Goal: Task Accomplishment & Management: Manage account settings

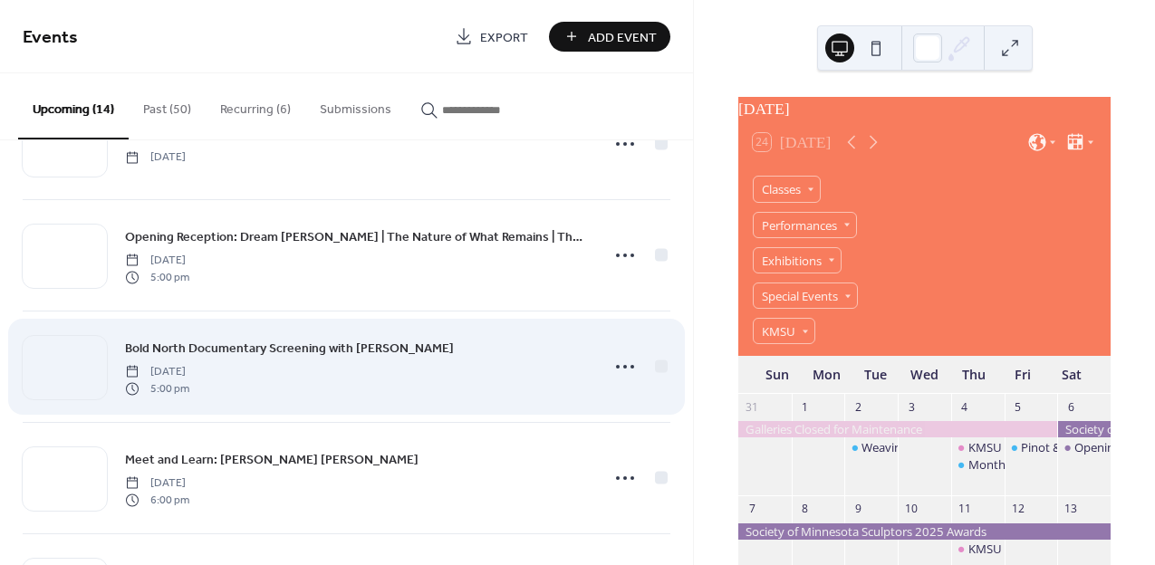
scroll to position [422, 0]
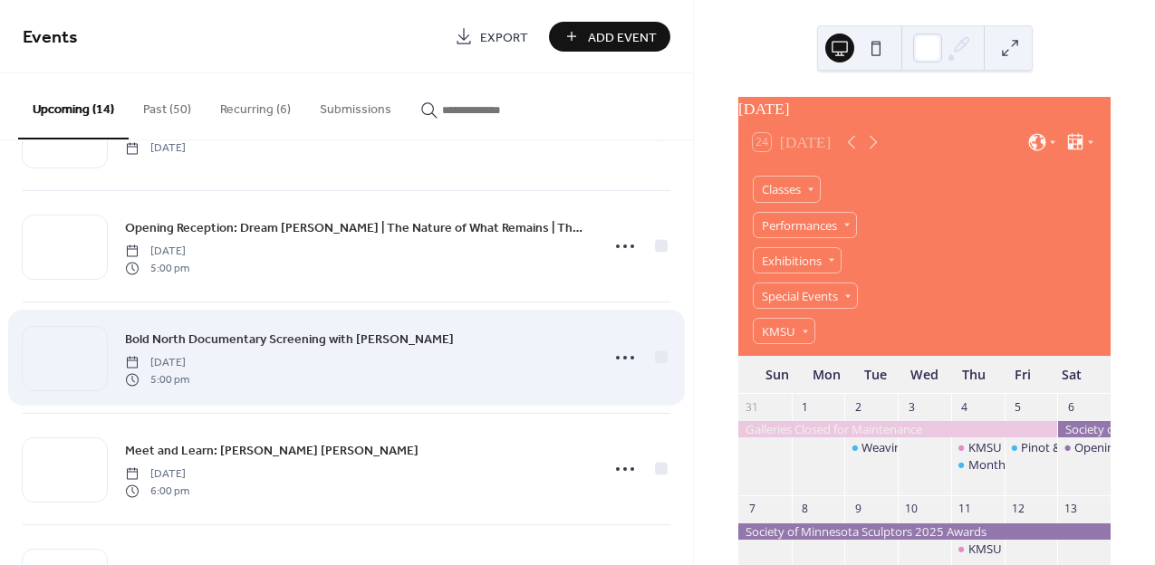
click at [424, 374] on div "Bold North Documentary Screening with Benji Inniger Thursday, October 9, 2025 5…" at bounding box center [357, 358] width 464 height 58
click at [404, 327] on div "Bold North Documentary Screening with Benji Inniger Thursday, October 9, 2025 5…" at bounding box center [347, 358] width 648 height 111
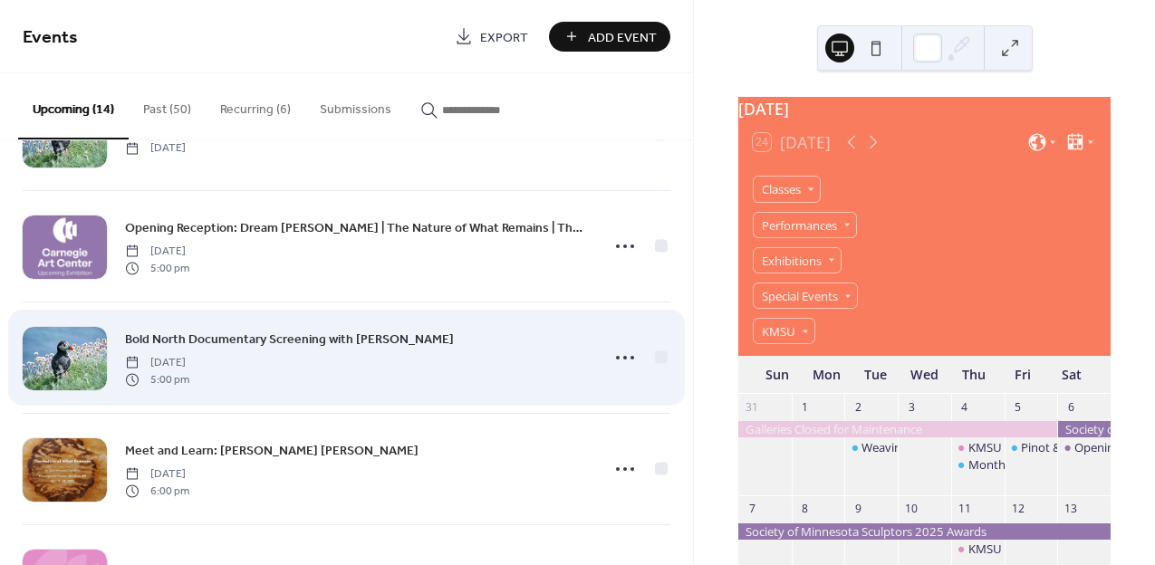
click at [403, 337] on span "Bold North Documentary Screening with Benji Inniger" at bounding box center [289, 340] width 329 height 19
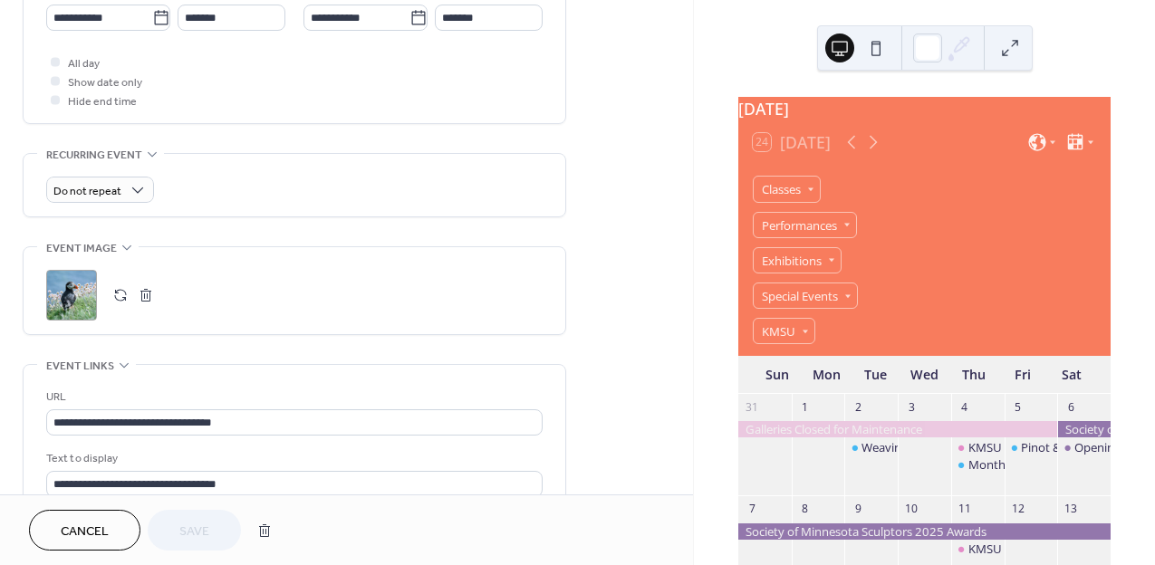
scroll to position [670, 0]
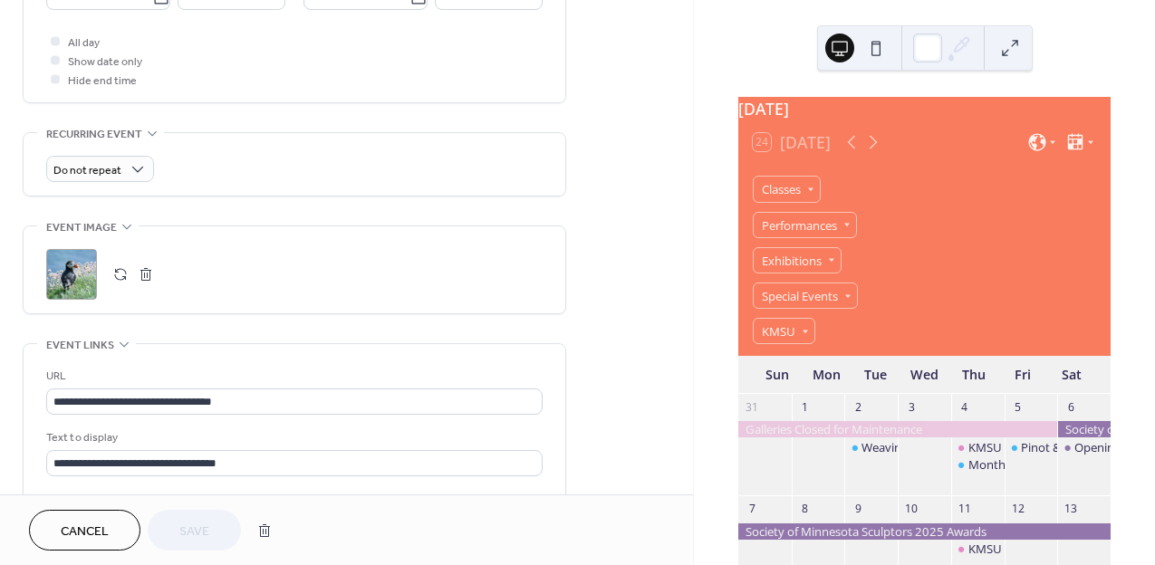
click at [68, 281] on div ";" at bounding box center [71, 274] width 51 height 51
click at [211, 532] on button "Save" at bounding box center [194, 530] width 93 height 41
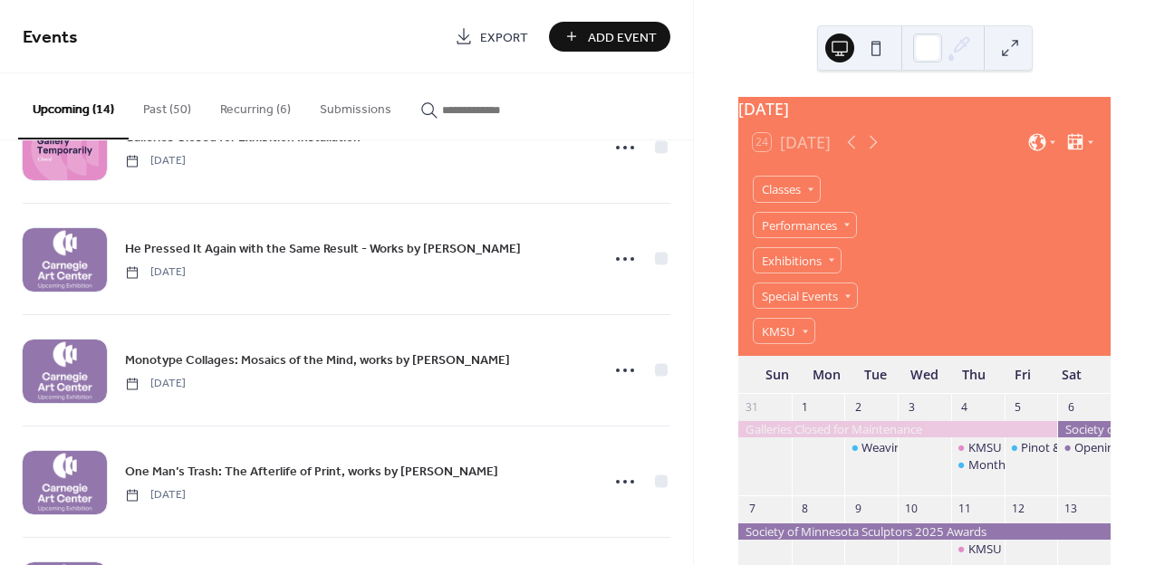
scroll to position [864, 0]
